Goal: Task Accomplishment & Management: Manage account settings

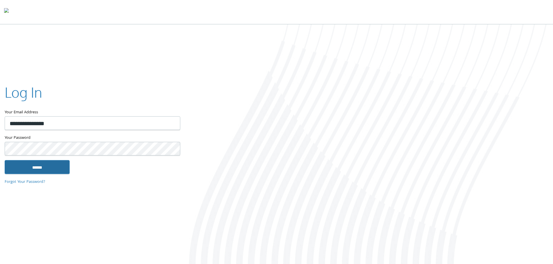
click at [44, 170] on input "******" at bounding box center [37, 167] width 65 height 14
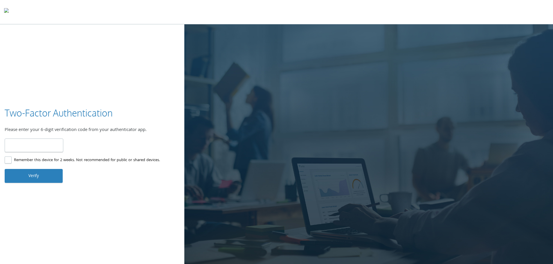
type input "******"
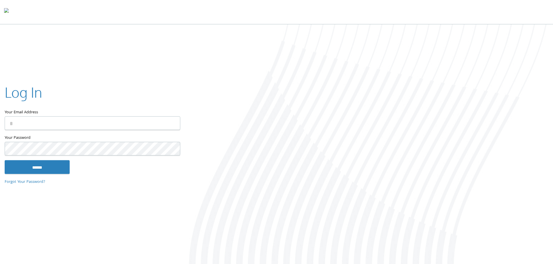
type input "**********"
click at [35, 174] on div "**********" at bounding box center [92, 131] width 184 height 117
